Goal: Complete application form

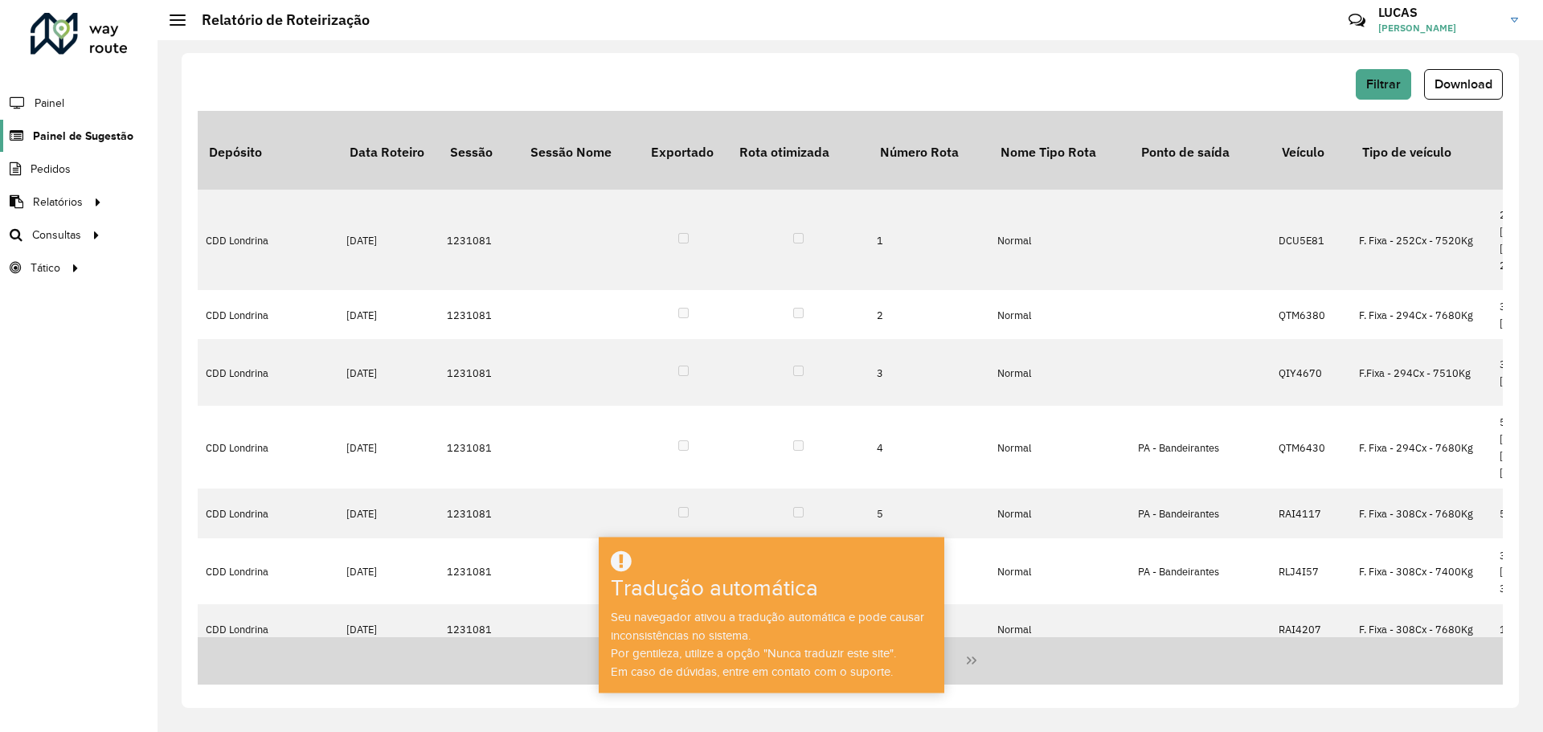
click at [71, 147] on link "Painel de Sugestão" at bounding box center [66, 136] width 133 height 32
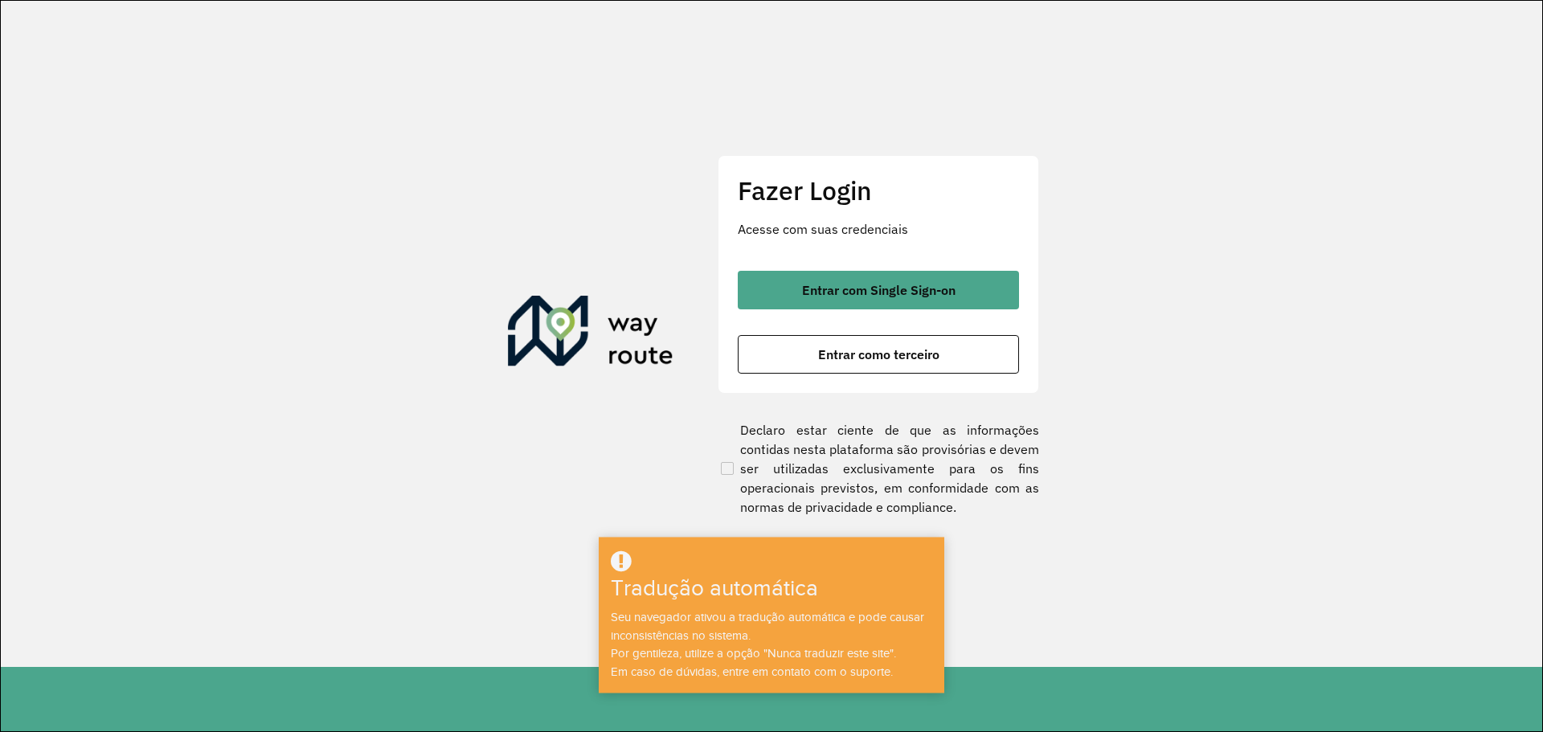
click at [734, 286] on div "Fazer Login Acesse com suas credenciais Entrar com Single Sign-on Entrar como t…" at bounding box center [878, 274] width 321 height 238
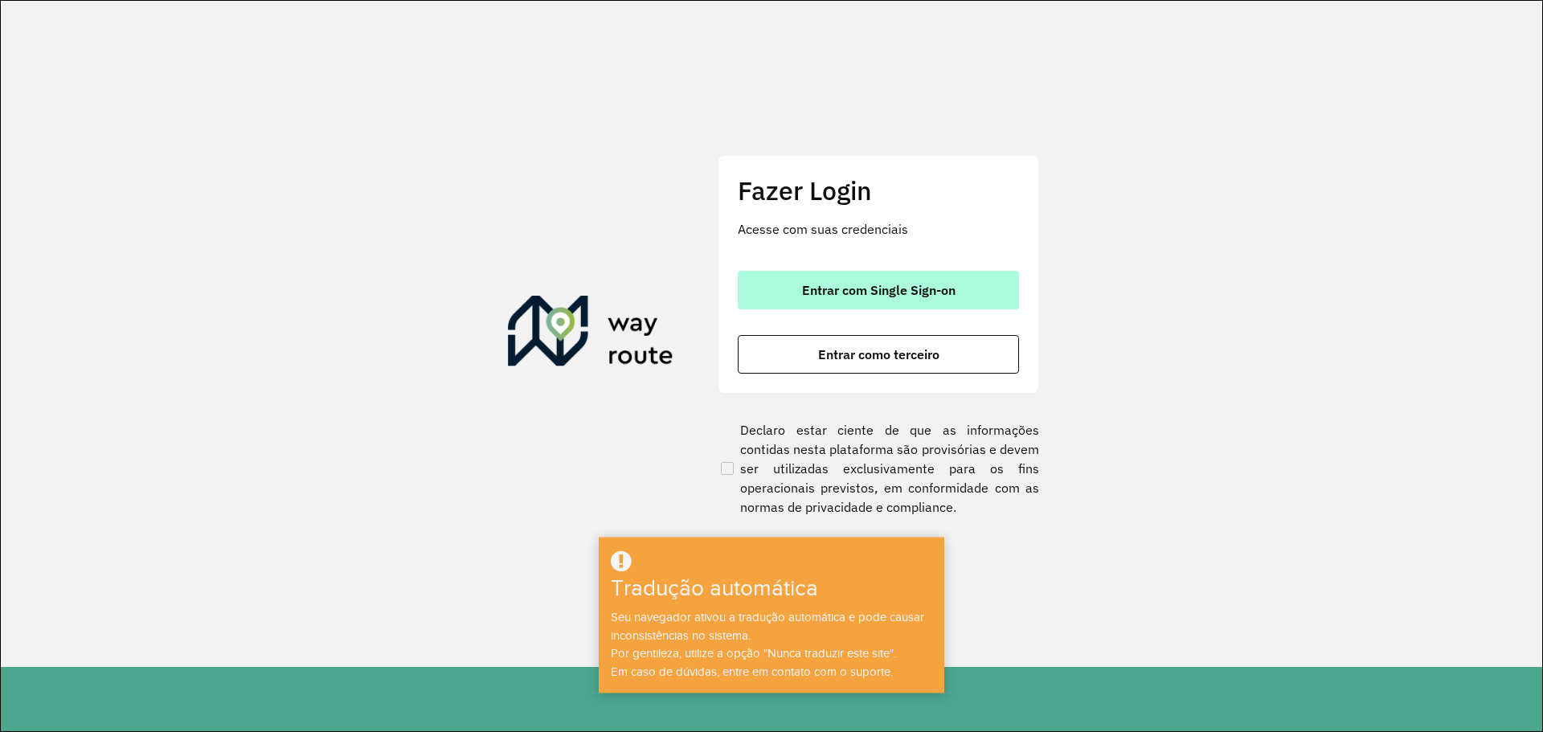
click at [774, 288] on button "Entrar com Single Sign-on" at bounding box center [878, 290] width 281 height 39
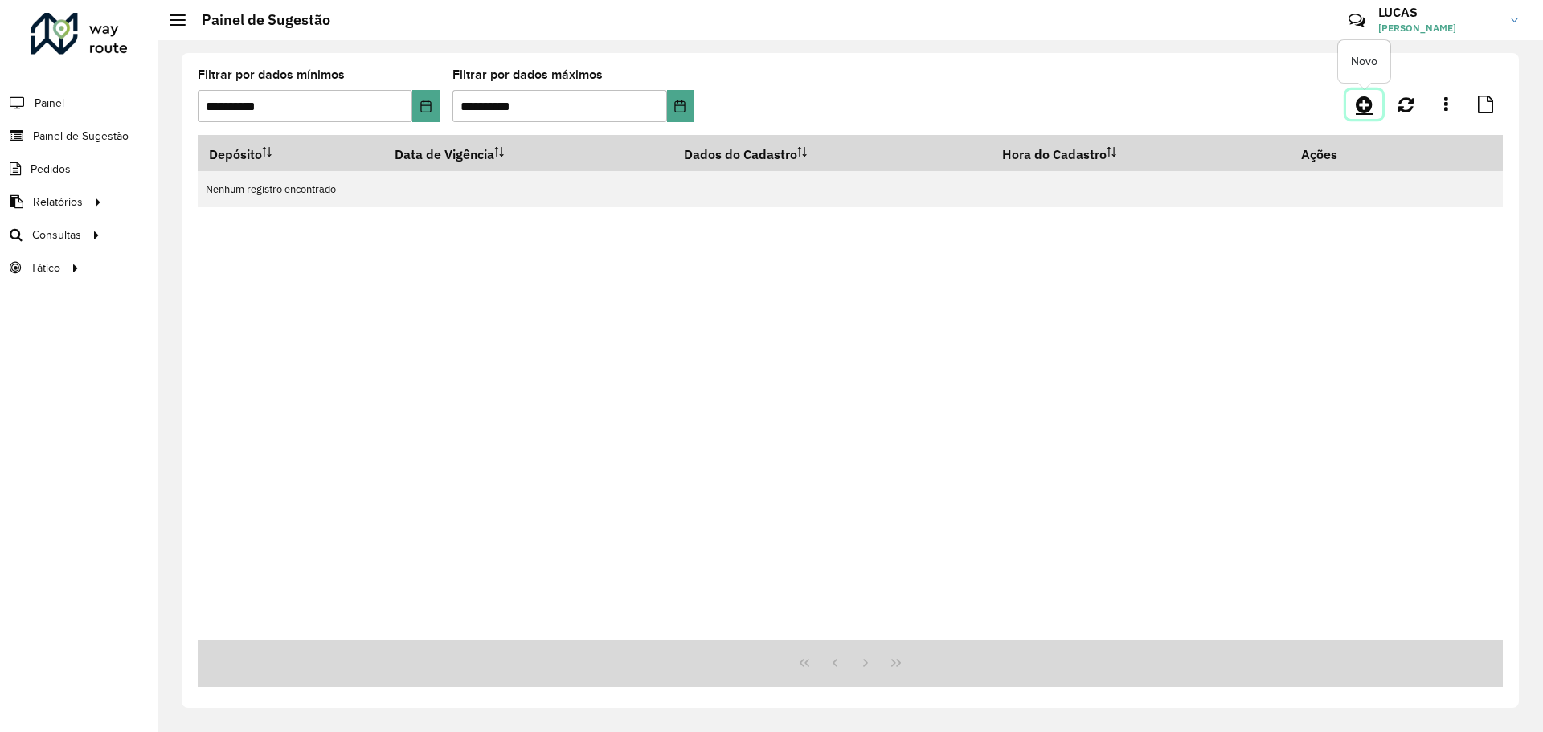
click at [1366, 108] on icon at bounding box center [1364, 104] width 17 height 19
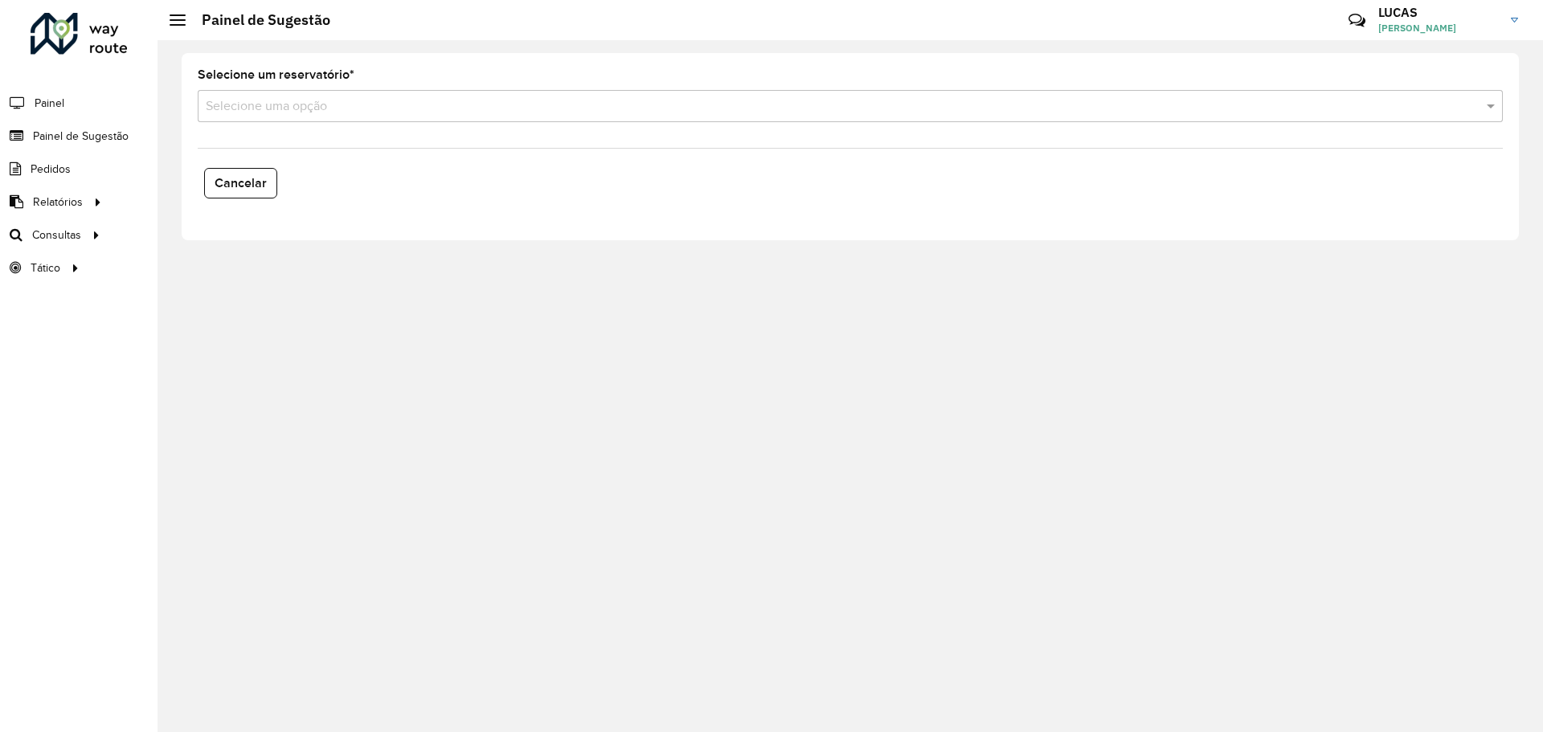
click at [477, 110] on input "text" at bounding box center [834, 106] width 1257 height 19
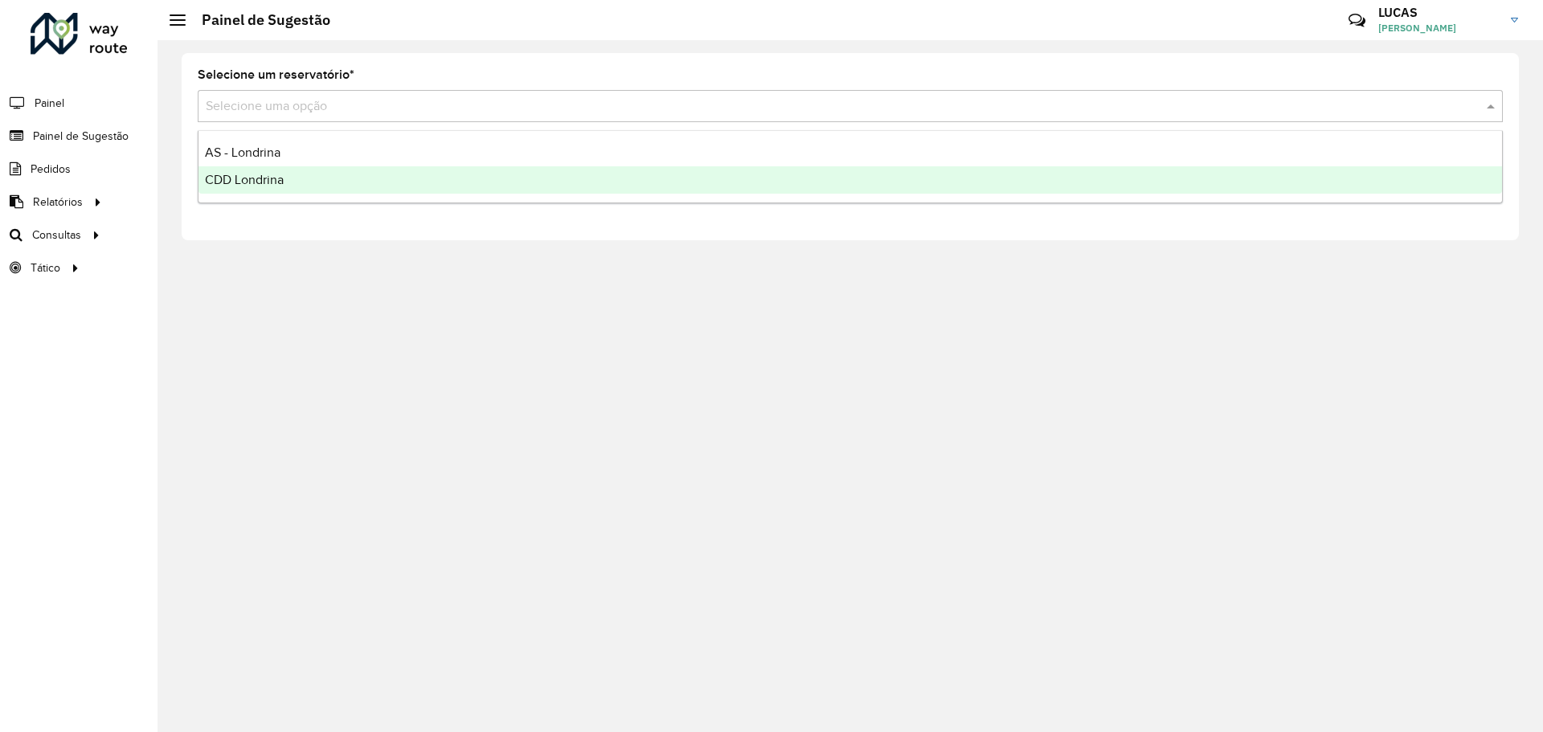
click at [309, 173] on div "CDD Londrina" at bounding box center [849, 179] width 1303 height 27
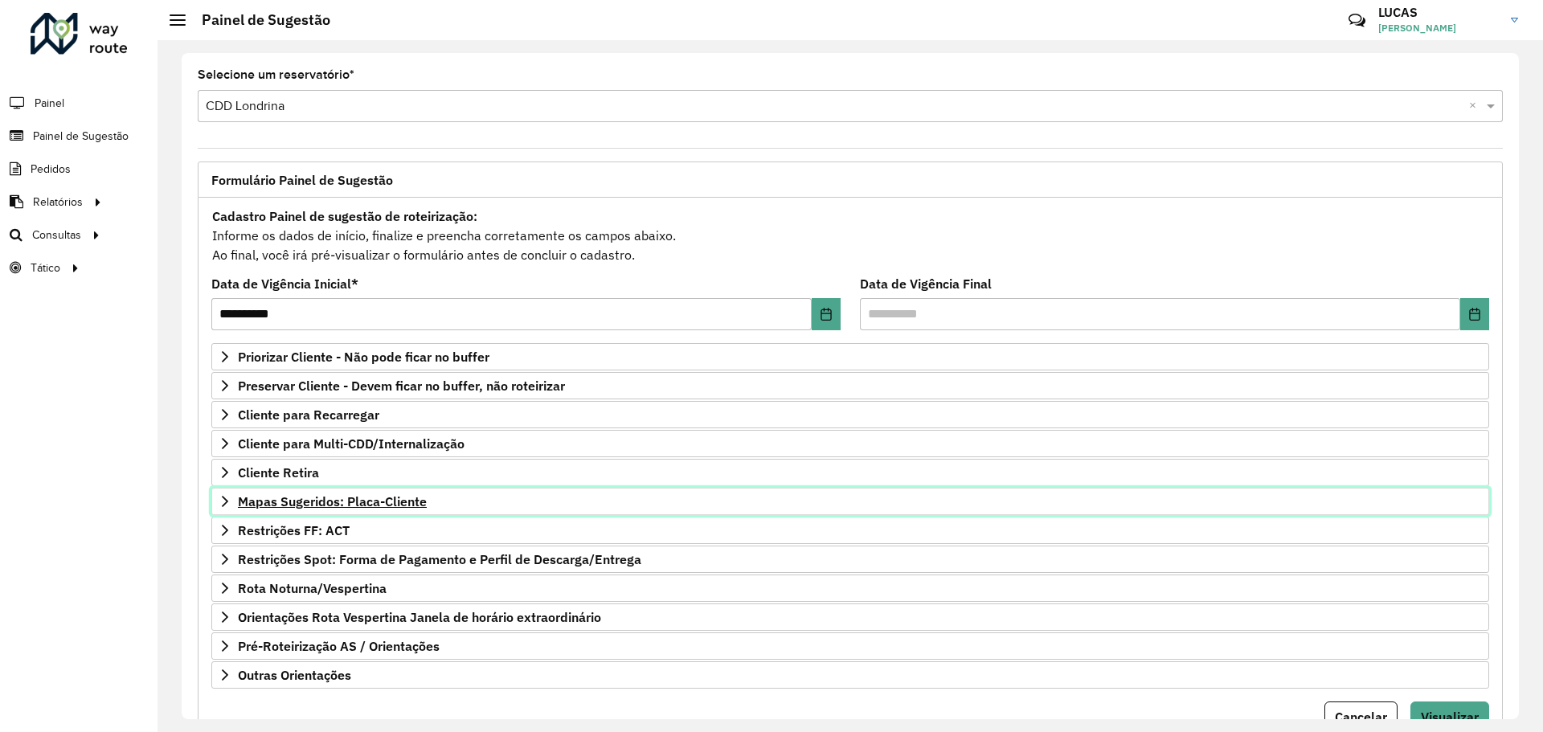
click at [272, 507] on font "Mapas Sugeridos: Placa-Cliente" at bounding box center [332, 501] width 189 height 16
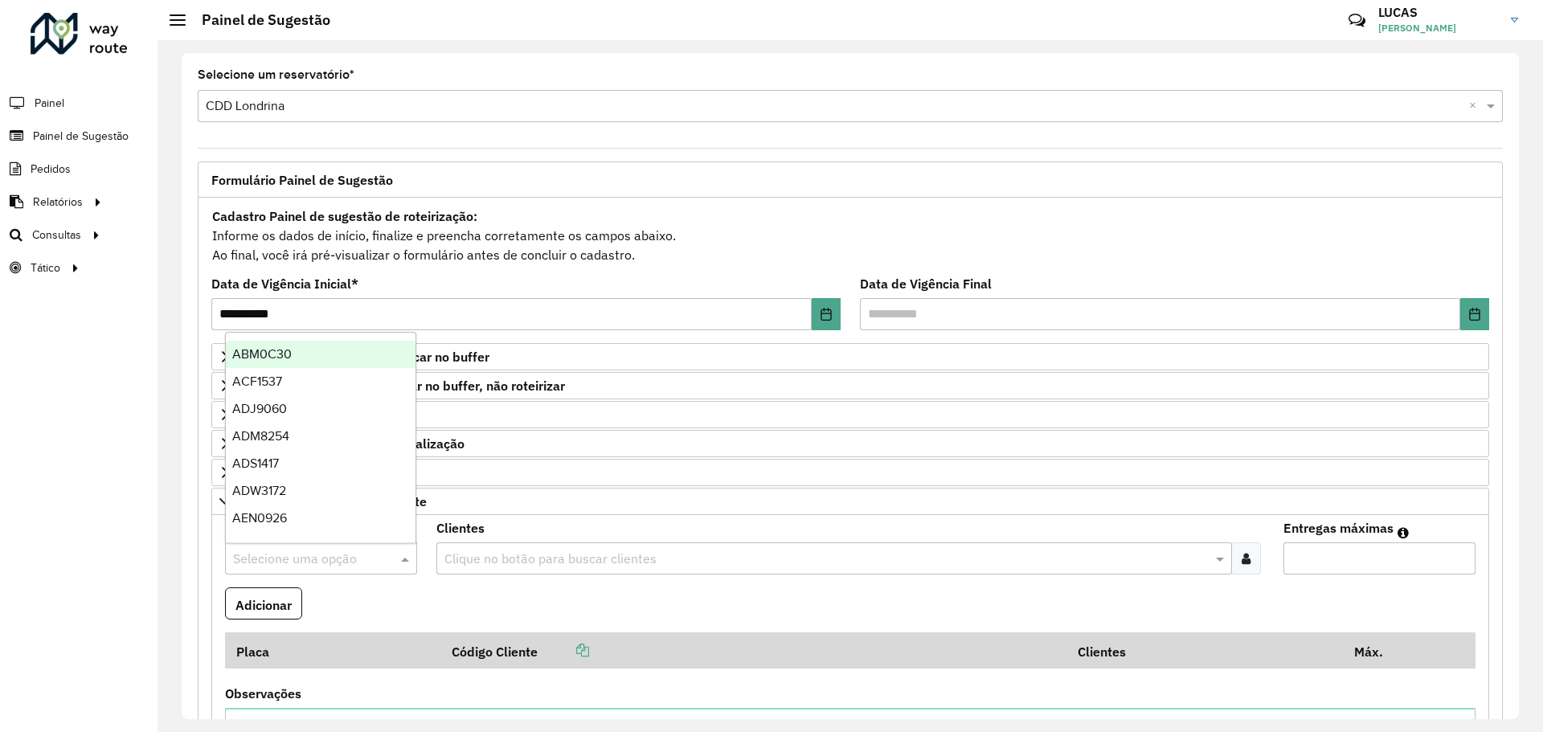
click at [256, 550] on input "text" at bounding box center [305, 559] width 144 height 19
type input "*****"
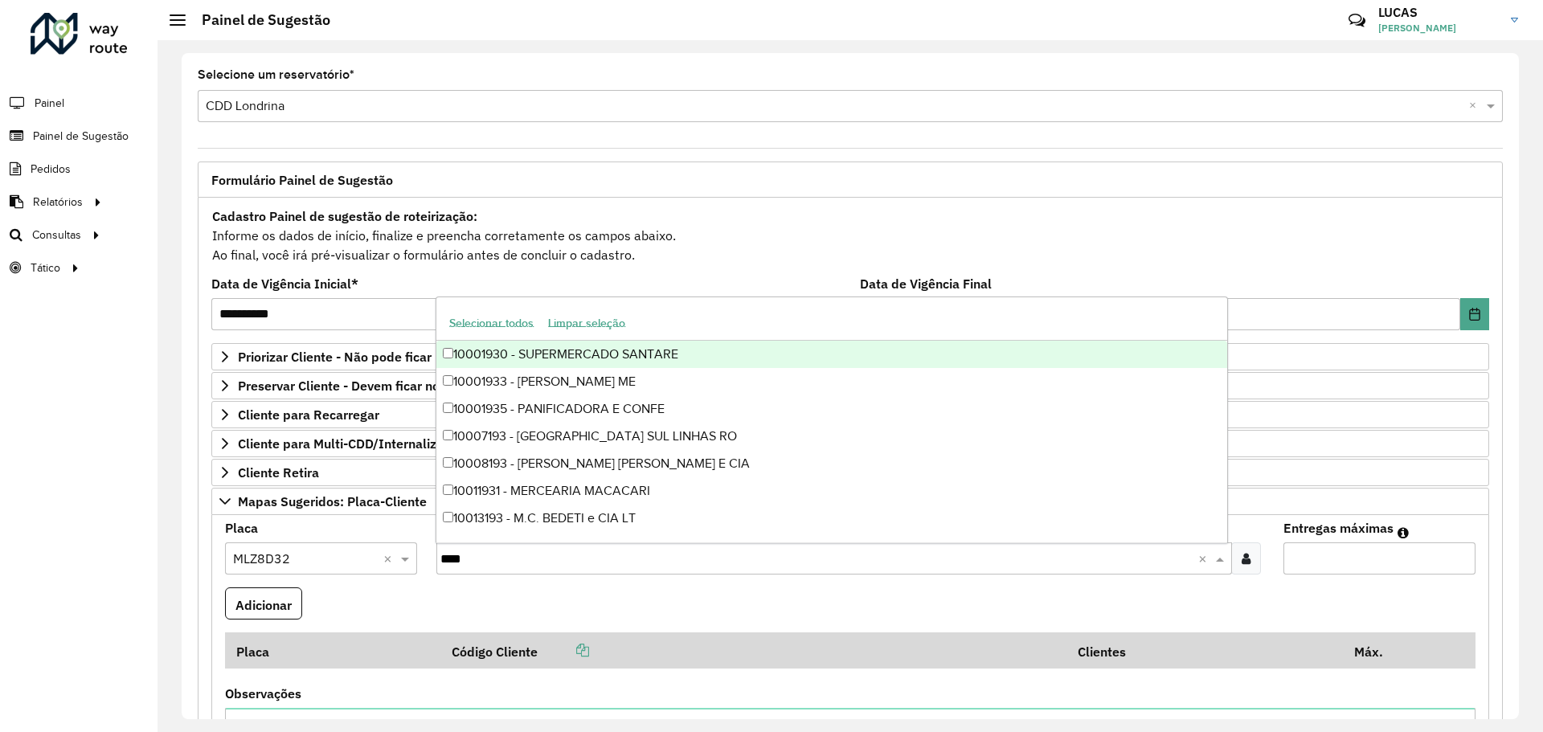
type input "*****"
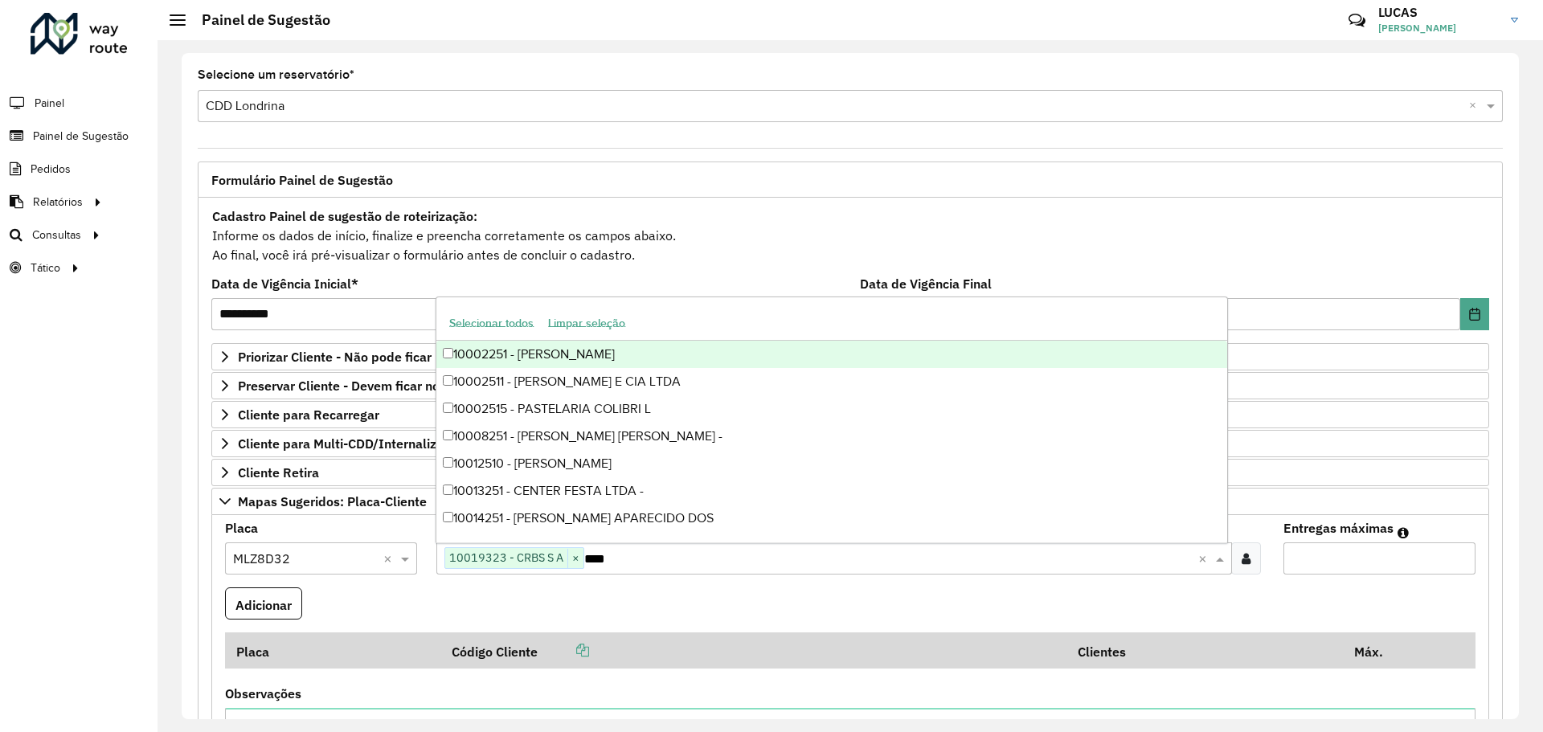
type input "*****"
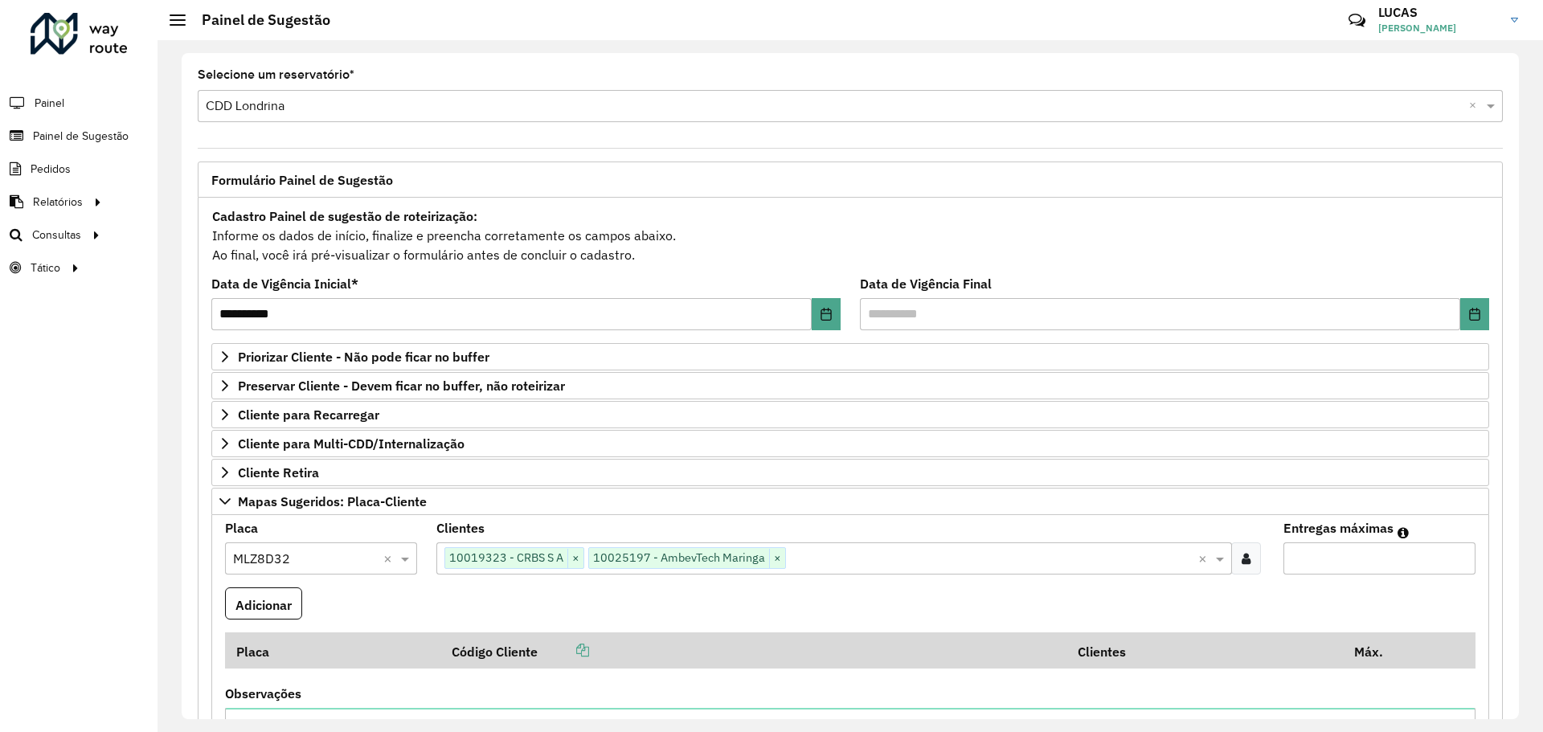
type input "*"
click at [225, 587] on button "Adicionar" at bounding box center [263, 603] width 77 height 33
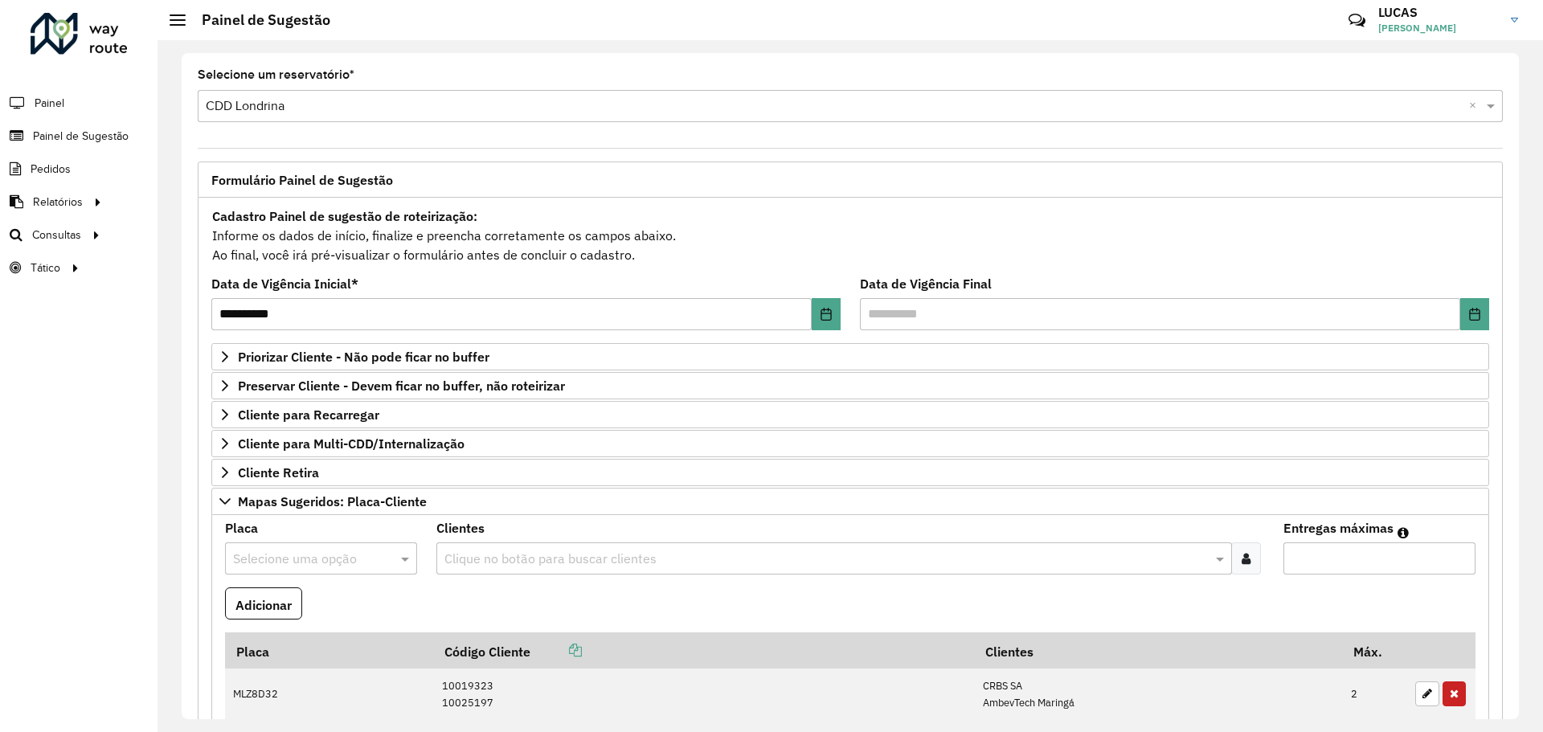
scroll to position [469, 0]
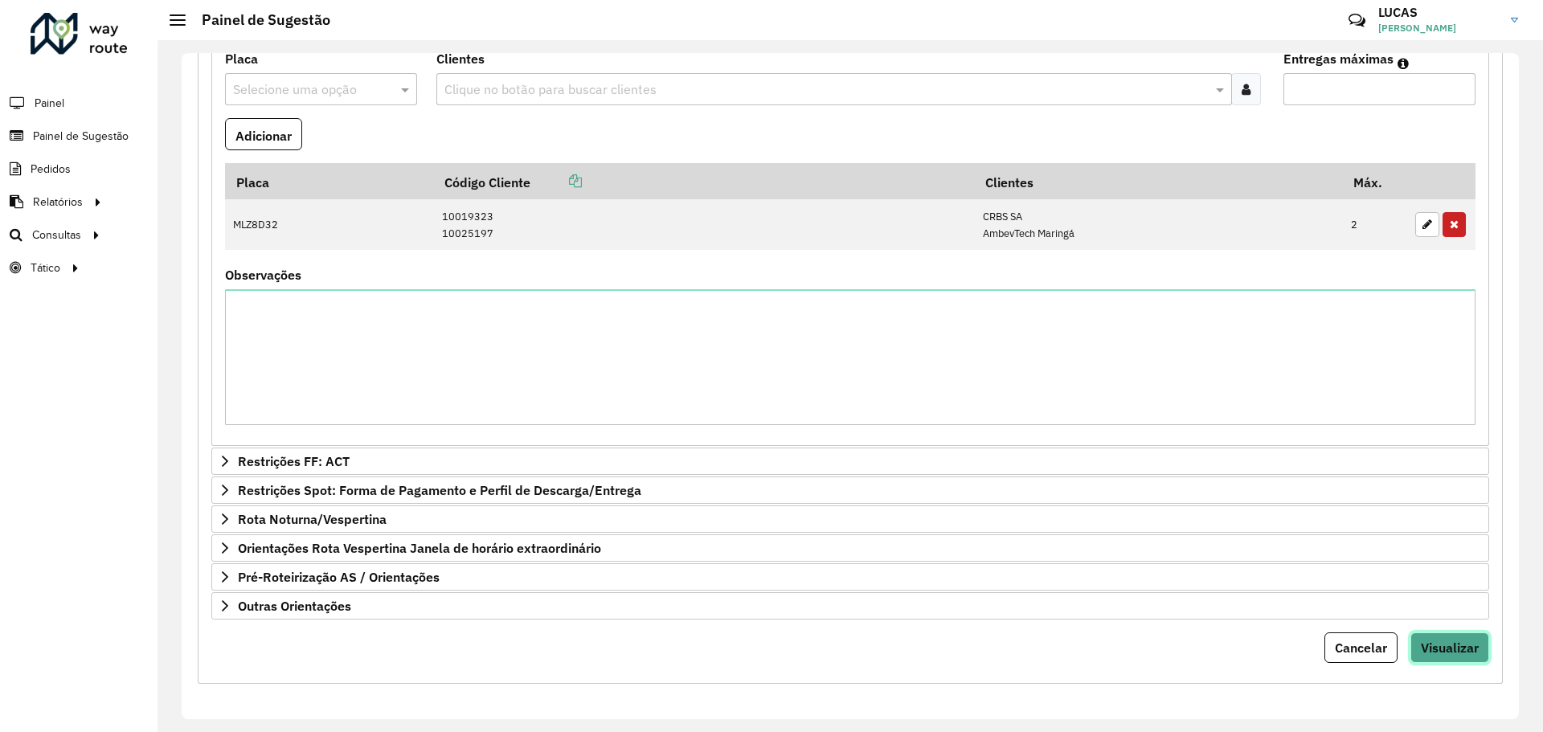
click at [1439, 642] on font "Visualizar" at bounding box center [1450, 648] width 58 height 16
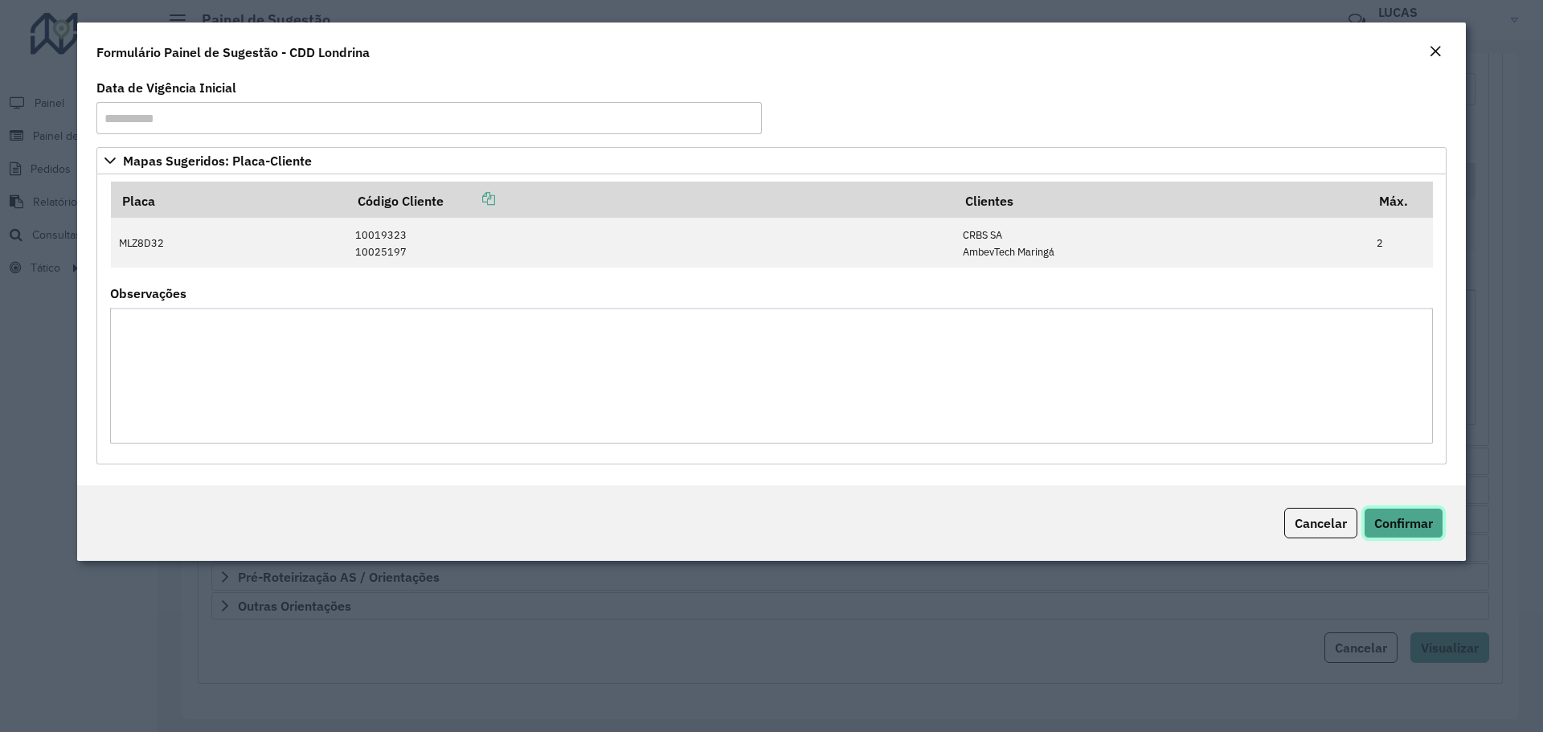
click at [1408, 529] on font "Confirmar" at bounding box center [1403, 523] width 59 height 16
